Goal: Task Accomplishment & Management: Complete application form

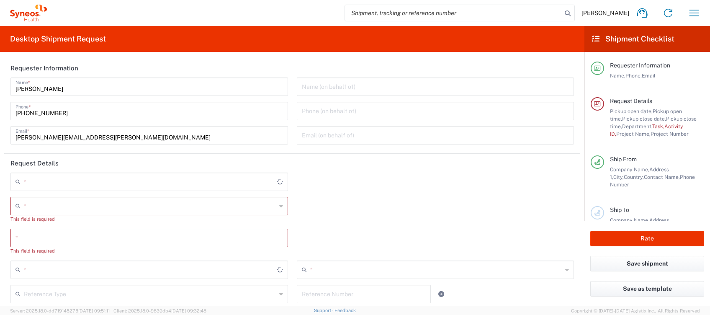
type input "4510"
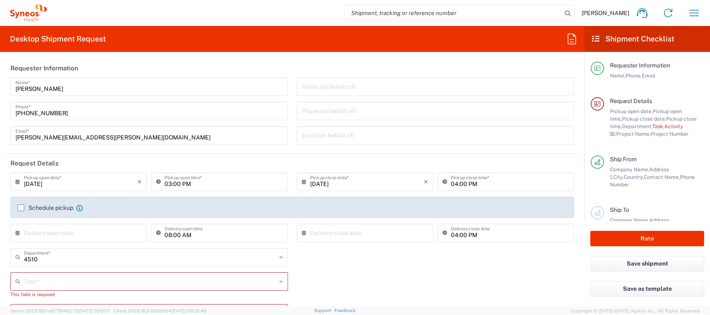
type input "[GEOGRAPHIC_DATA]"
type input "Syneos Health Clinical [GEOGRAPHIC_DATA]"
click at [690, 10] on icon "button" at bounding box center [693, 12] width 13 height 13
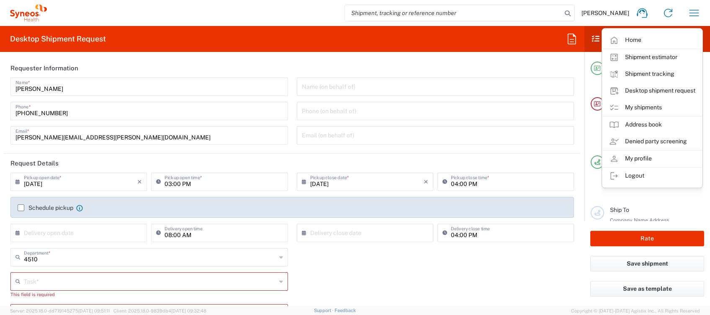
click at [643, 108] on link "My shipments" at bounding box center [652, 107] width 100 height 17
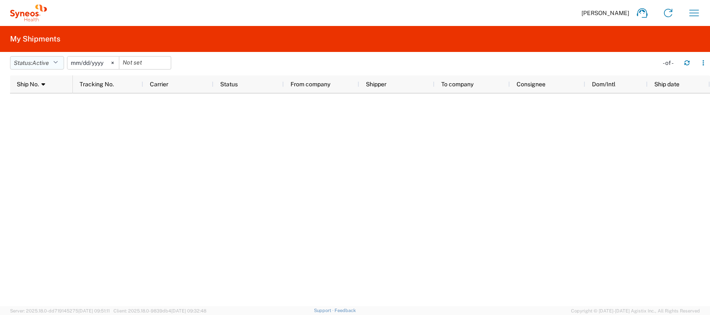
click at [62, 61] on button "Status: Active" at bounding box center [37, 62] width 54 height 13
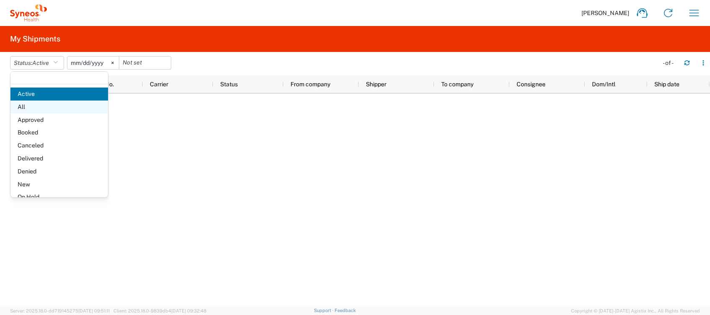
click at [37, 106] on span "All" at bounding box center [59, 106] width 98 height 13
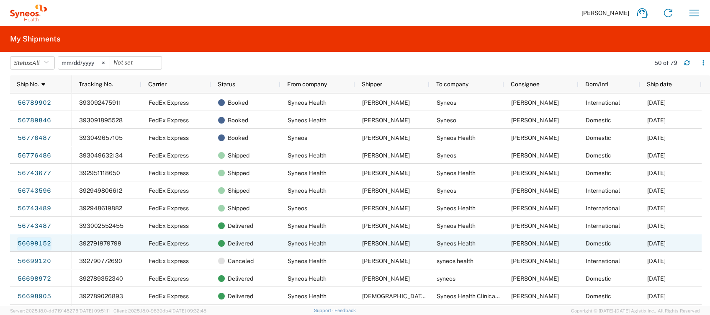
click at [46, 243] on link "56699152" at bounding box center [34, 243] width 34 height 13
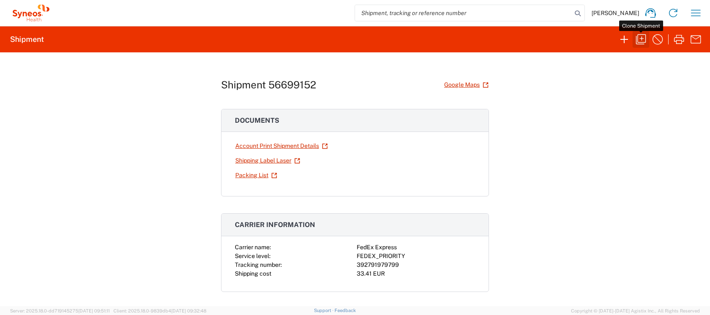
click at [643, 39] on icon "button" at bounding box center [640, 39] width 13 height 13
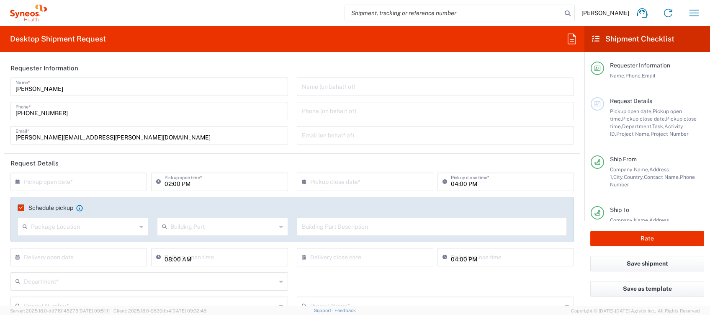
type input "Your Packaging"
click at [76, 179] on input "text" at bounding box center [80, 181] width 113 height 15
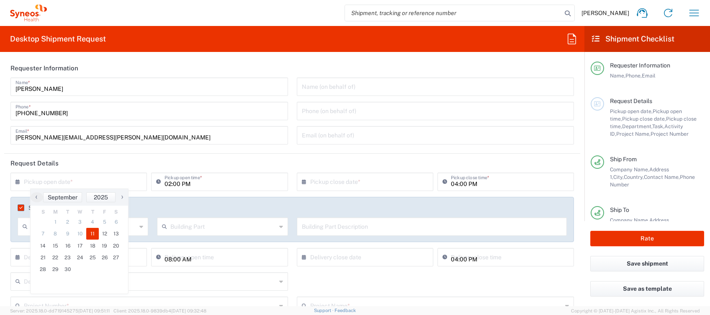
click at [90, 232] on span "11" at bounding box center [92, 234] width 13 height 12
type input "[DATE]"
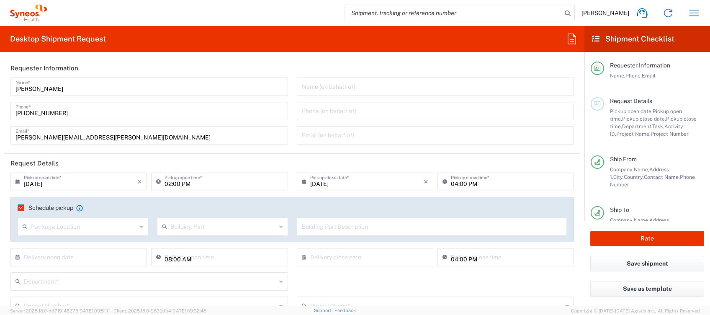
drag, startPoint x: 164, startPoint y: 182, endPoint x: 172, endPoint y: 181, distance: 8.8
click at [164, 182] on input "02:00 PM" at bounding box center [223, 181] width 118 height 15
type input "04:00 PM"
click at [451, 184] on input "04:00 PM" at bounding box center [510, 181] width 118 height 15
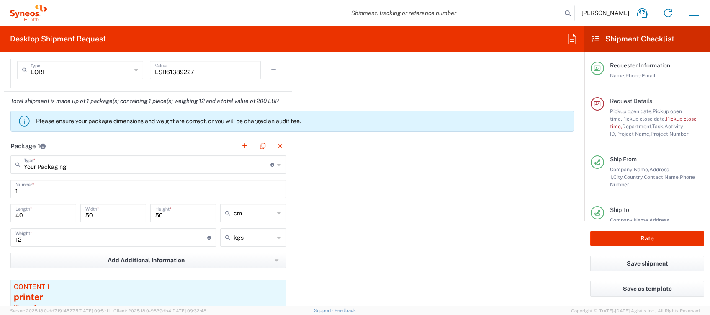
scroll to position [837, 0]
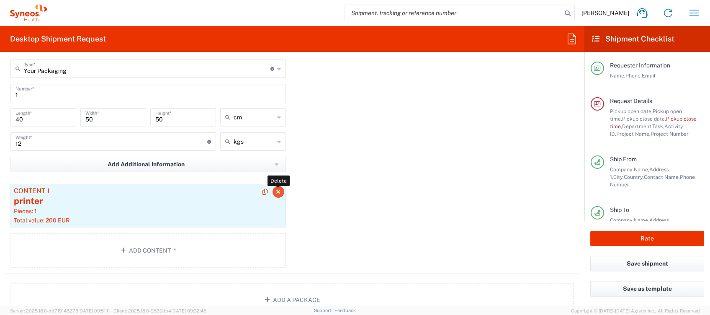
type input "06:00 PM"
click at [276, 189] on icon "button" at bounding box center [278, 192] width 5 height 6
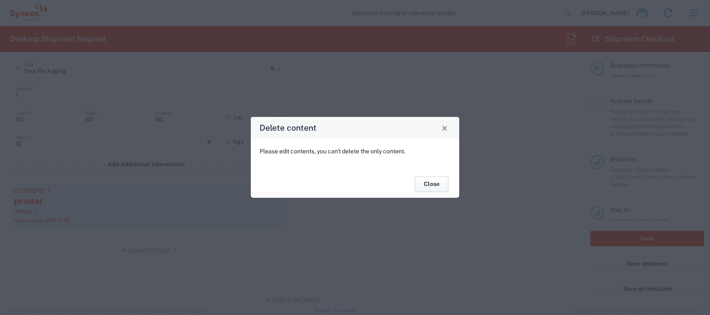
click at [425, 186] on button "Close" at bounding box center [431, 183] width 33 height 15
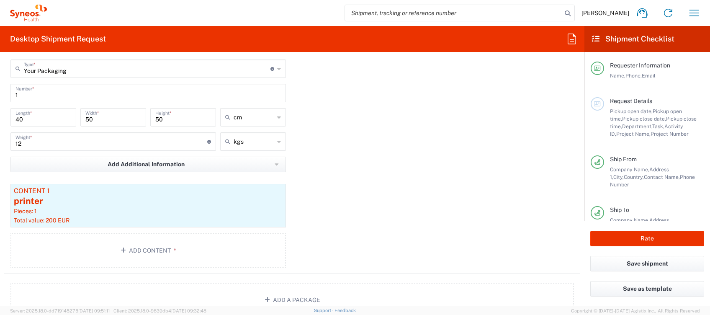
scroll to position [725, 0]
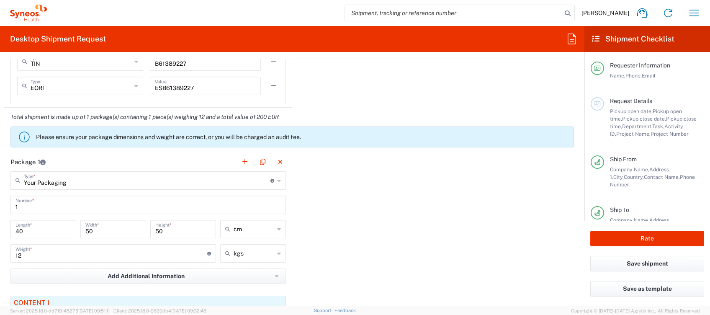
click at [73, 204] on input "1" at bounding box center [147, 204] width 265 height 15
click at [48, 223] on input "40" at bounding box center [43, 228] width 56 height 15
click at [94, 229] on input "50" at bounding box center [113, 228] width 56 height 15
drag, startPoint x: 164, startPoint y: 227, endPoint x: 146, endPoint y: 229, distance: 17.7
click at [150, 229] on div "50 Height *" at bounding box center [183, 229] width 66 height 18
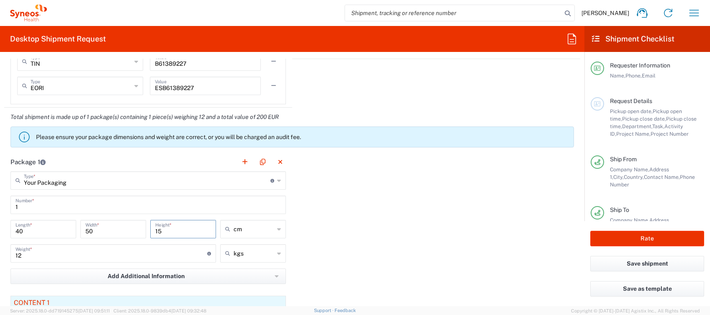
type input "15"
click at [148, 251] on input "12" at bounding box center [111, 252] width 192 height 15
drag, startPoint x: 111, startPoint y: 254, endPoint x: 38, endPoint y: 253, distance: 73.3
click at [45, 254] on input "12" at bounding box center [111, 252] width 192 height 15
drag, startPoint x: 21, startPoint y: 259, endPoint x: 0, endPoint y: 258, distance: 21.4
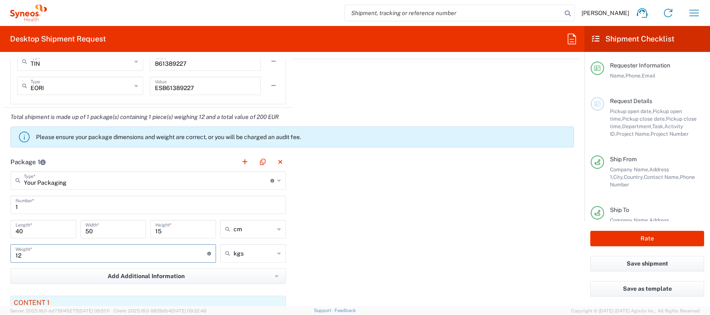
click at [0, 258] on form "Requester Information [PERSON_NAME] Name * [PHONE_NUMBER] Phone * [PERSON_NAME]…" at bounding box center [292, 182] width 584 height 247
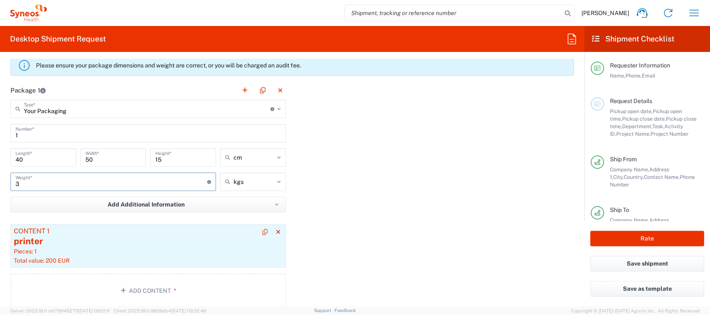
scroll to position [837, 0]
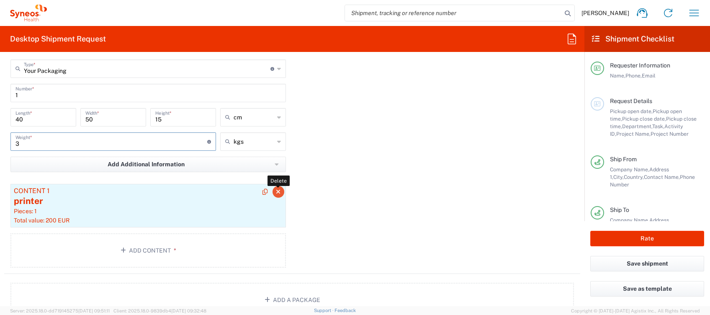
type input "3"
click at [276, 191] on icon "button" at bounding box center [278, 192] width 5 height 6
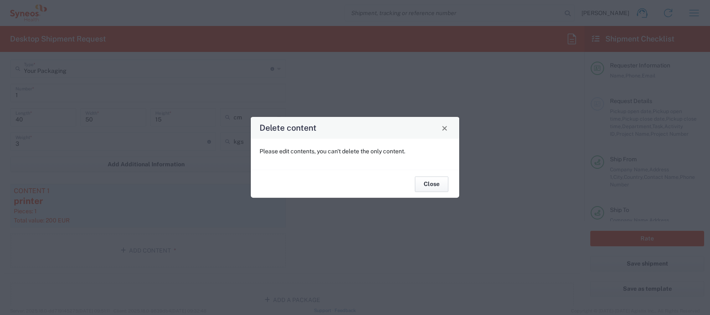
click at [430, 184] on button "Close" at bounding box center [431, 183] width 33 height 15
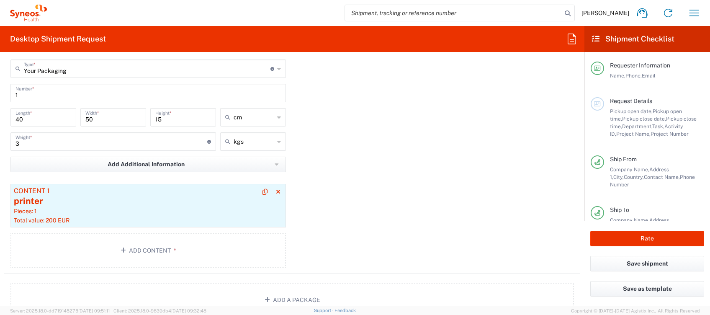
click at [173, 201] on div "printer" at bounding box center [148, 201] width 269 height 13
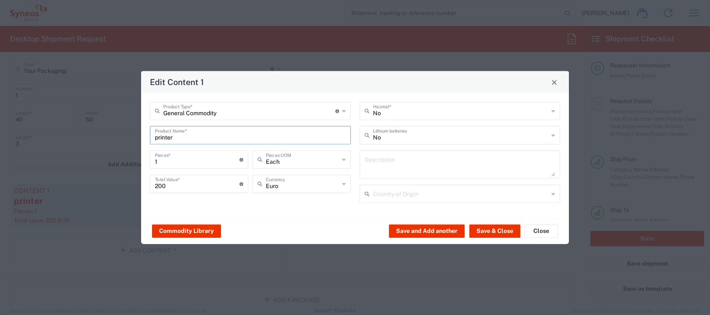
drag, startPoint x: 193, startPoint y: 140, endPoint x: 80, endPoint y: 146, distance: 112.3
click at [100, 144] on div "Edit Content 1 General Commodity Product Type * Document: Paper document genera…" at bounding box center [355, 157] width 710 height 315
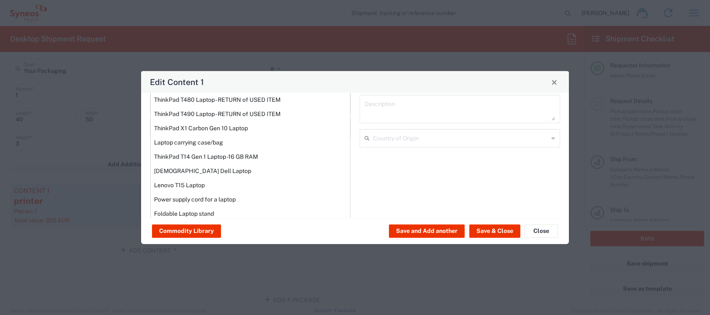
scroll to position [145, 0]
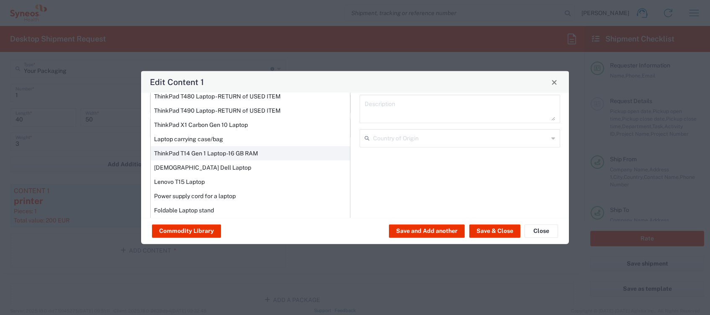
click at [214, 151] on div "ThinkPad T14 Gen 1 Laptop -16 GB RAM" at bounding box center [250, 153] width 199 height 14
type input "ThinkPad T14 Gen 1 Laptop -16 GB RAM"
type input "US Dollar"
type input "Yes"
type textarea "Intel Core i5-10210U- 14"- 512 GB SSD"
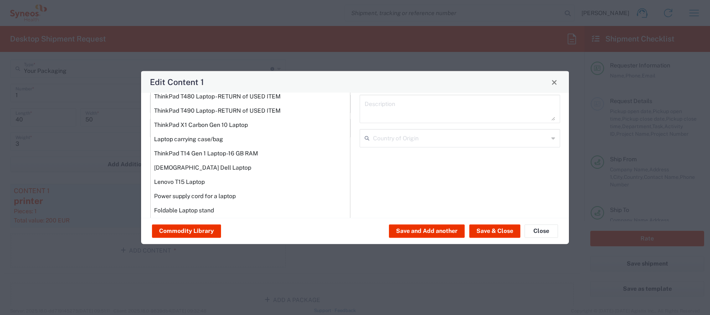
type input "[GEOGRAPHIC_DATA]"
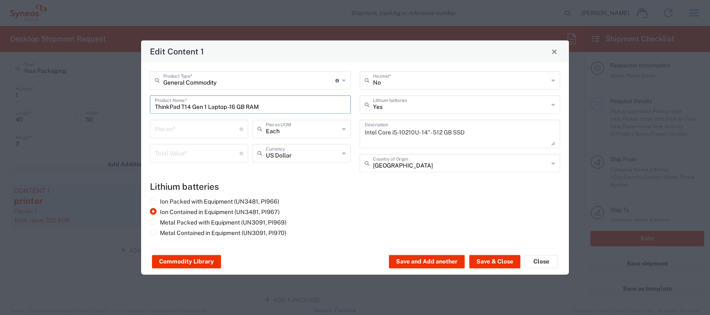
scroll to position [0, 0]
click at [188, 133] on input "number" at bounding box center [197, 128] width 85 height 15
type input "1"
click at [197, 158] on input "number" at bounding box center [197, 152] width 85 height 15
type input "200"
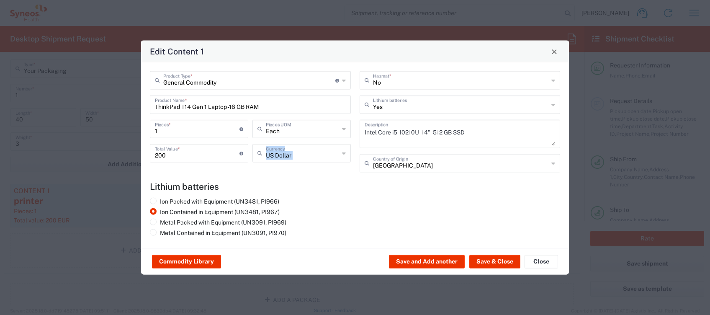
click at [340, 154] on div "US Dollar Currency" at bounding box center [301, 153] width 98 height 18
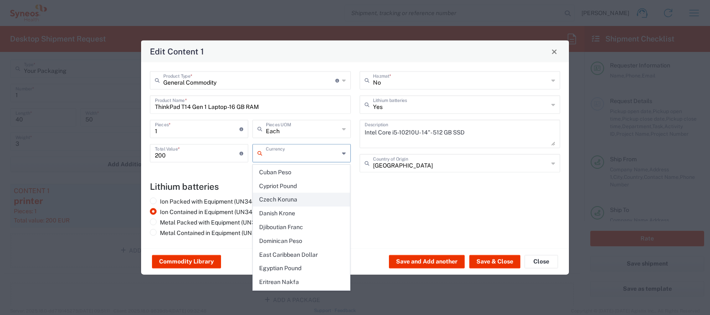
scroll to position [670, 0]
click at [293, 262] on span "Euro" at bounding box center [301, 268] width 97 height 13
type input "Euro"
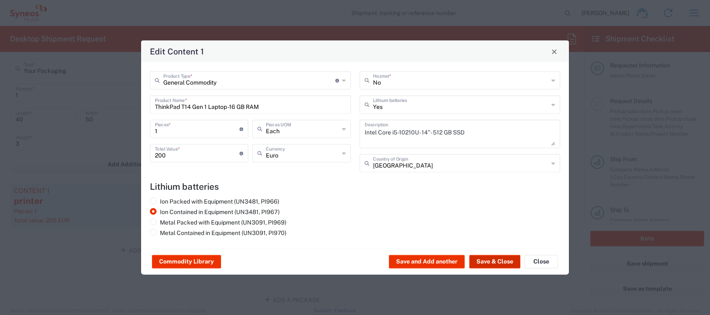
click at [498, 262] on button "Save & Close" at bounding box center [494, 261] width 51 height 13
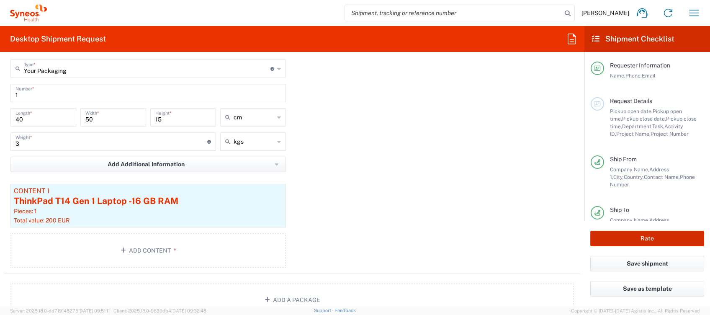
click at [626, 239] on button "Rate" at bounding box center [647, 238] width 114 height 15
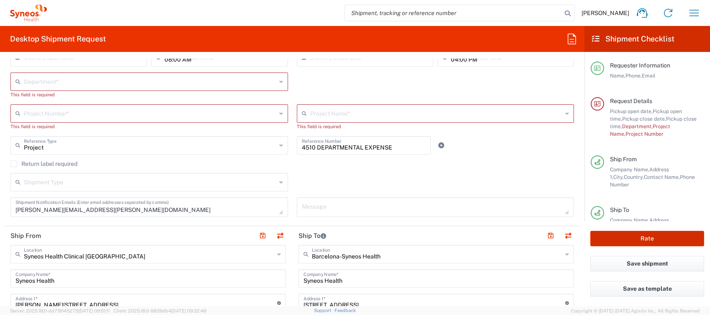
scroll to position [182, 0]
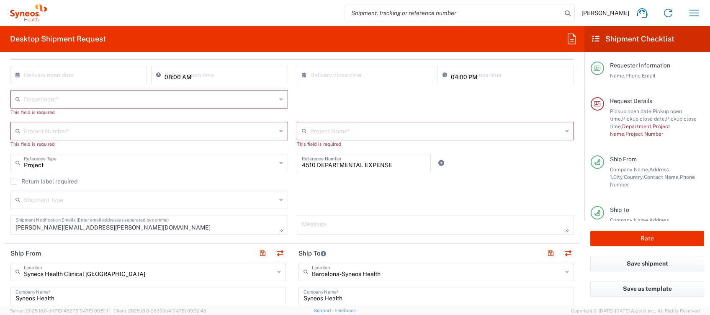
click at [69, 100] on input "text" at bounding box center [150, 98] width 252 height 15
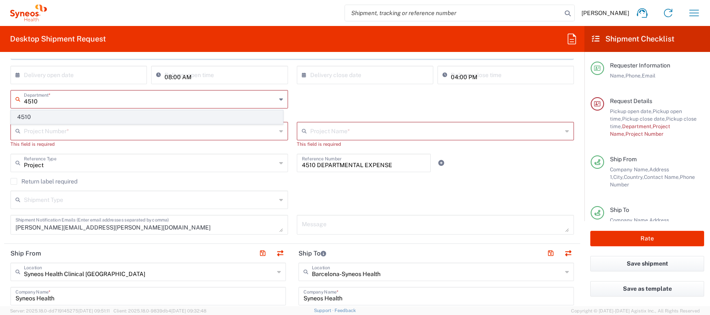
type input "4510"
click at [64, 113] on span "4510" at bounding box center [146, 116] width 271 height 13
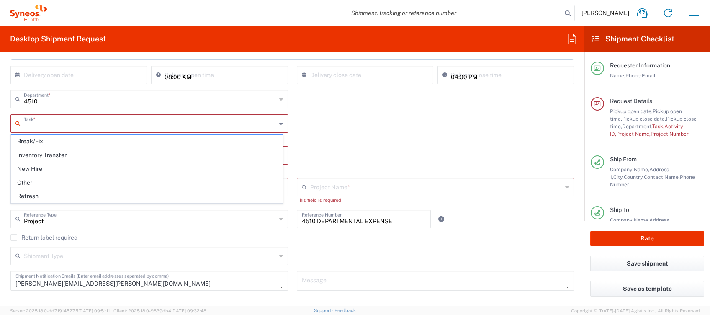
click at [48, 123] on input "text" at bounding box center [150, 123] width 252 height 15
click at [44, 141] on span "Break/Fix" at bounding box center [146, 141] width 271 height 13
type input "Break/Fix"
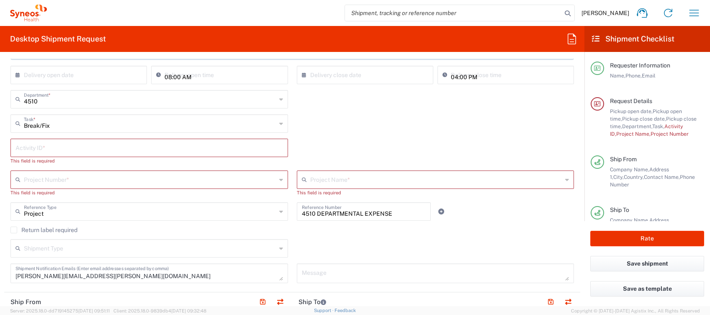
click at [46, 147] on input "text" at bounding box center [148, 147] width 267 height 15
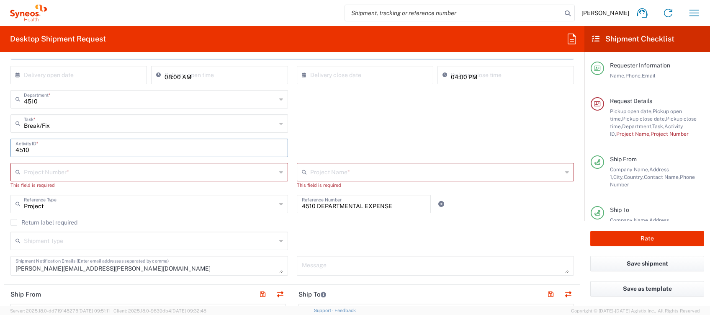
type input "4510"
click at [52, 171] on input "text" at bounding box center [150, 171] width 252 height 15
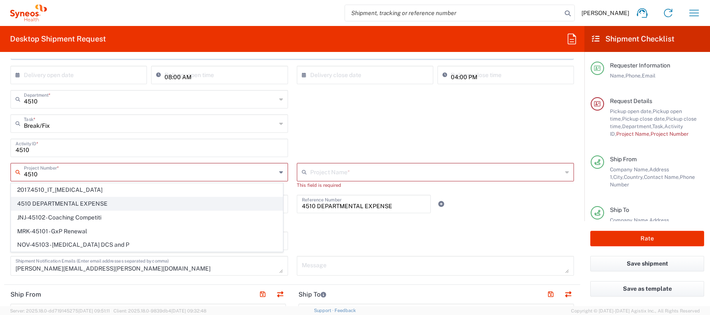
click at [68, 202] on span "4510 DEPARTMENTAL EXPENSE" at bounding box center [146, 203] width 271 height 13
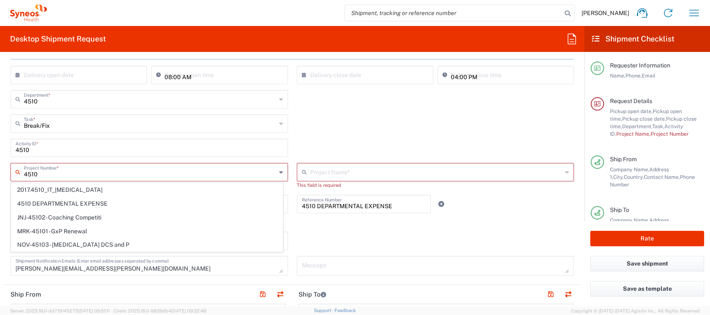
type input "4510 DEPARTMENTAL EXPENSE"
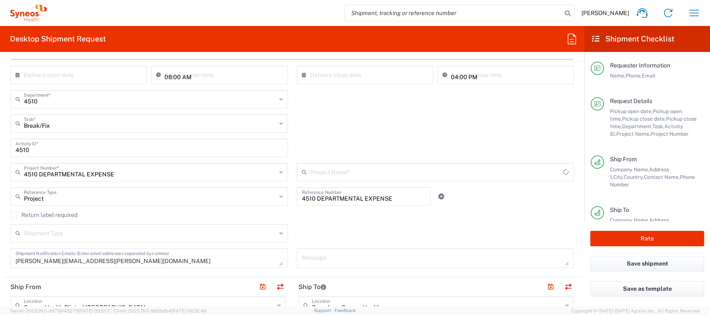
type input "4510 DEPARTMENTAL EXPENSE"
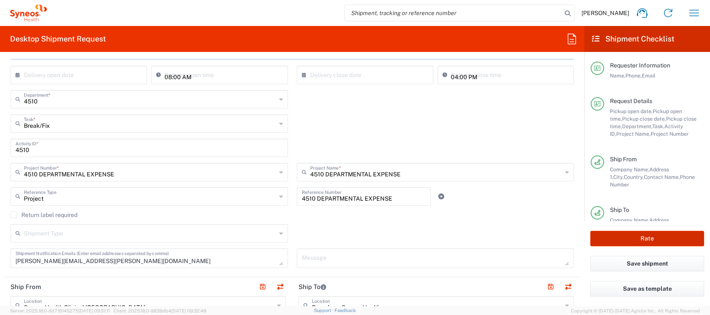
click at [668, 239] on button "Rate" at bounding box center [647, 238] width 114 height 15
type input "4510 DEPARTMENTAL EXPENSE"
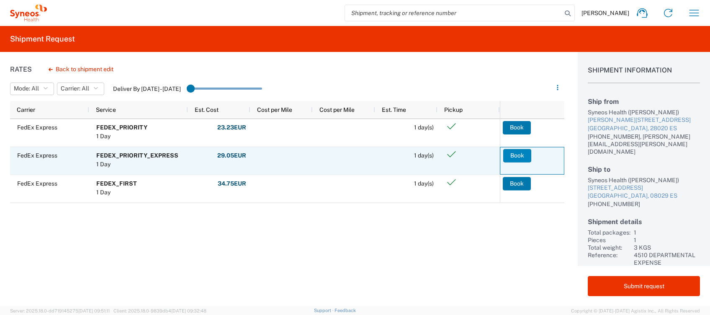
click at [511, 152] on button "Book" at bounding box center [517, 155] width 28 height 13
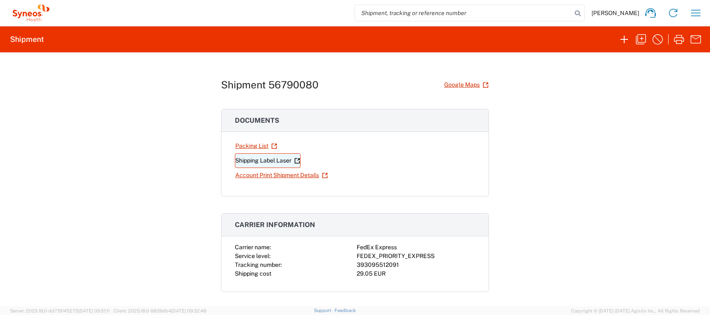
click at [276, 161] on link "Shipping Label Laser" at bounding box center [268, 160] width 66 height 15
